Goal: Use online tool/utility

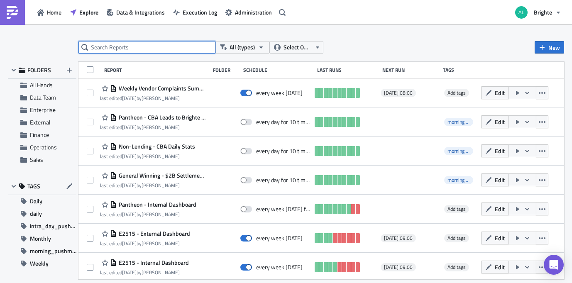
click at [185, 46] on input "text" at bounding box center [146, 47] width 137 height 12
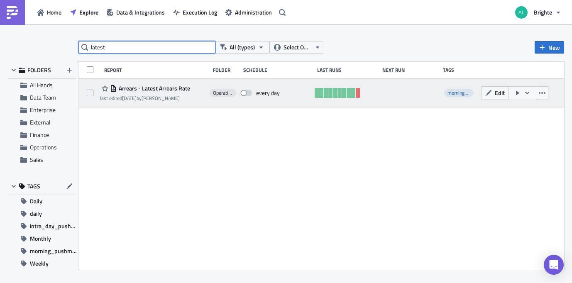
type input "latest"
click at [518, 92] on icon "button" at bounding box center [517, 93] width 7 height 7
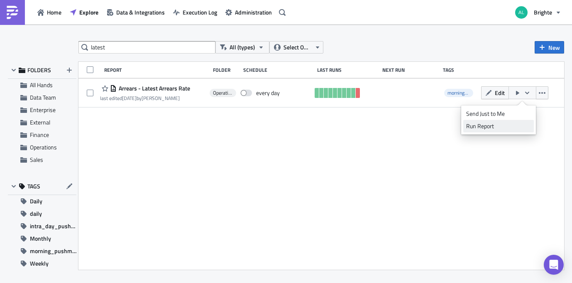
click at [491, 124] on div "Run Report" at bounding box center [498, 126] width 65 height 8
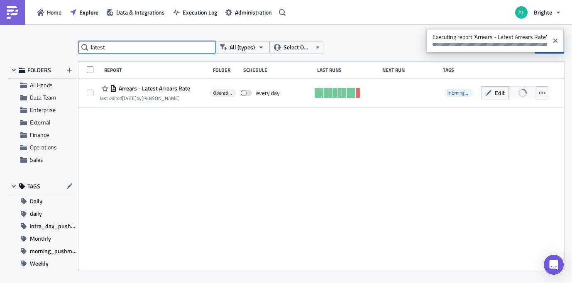
click at [131, 42] on input "latest" at bounding box center [146, 47] width 137 height 12
